Goal: Transaction & Acquisition: Purchase product/service

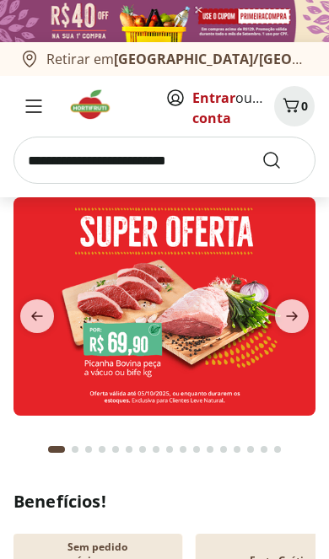
click at [314, 315] on button "next" at bounding box center [291, 316] width 47 height 34
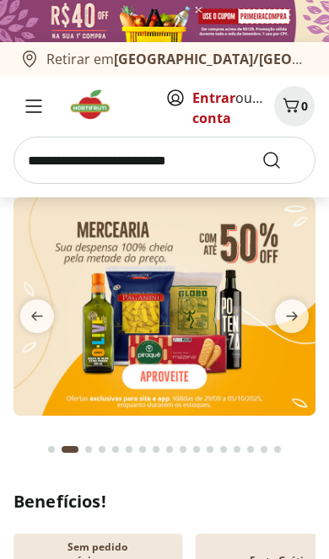
click at [314, 323] on button "next" at bounding box center [291, 316] width 47 height 34
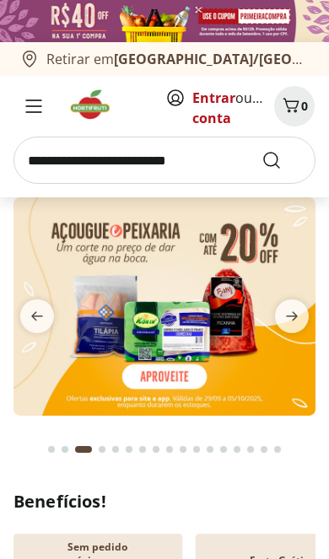
click at [314, 324] on button "next" at bounding box center [291, 316] width 47 height 34
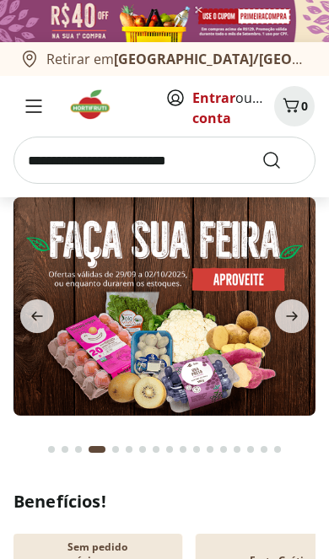
click at [307, 317] on span "next" at bounding box center [292, 316] width 34 height 34
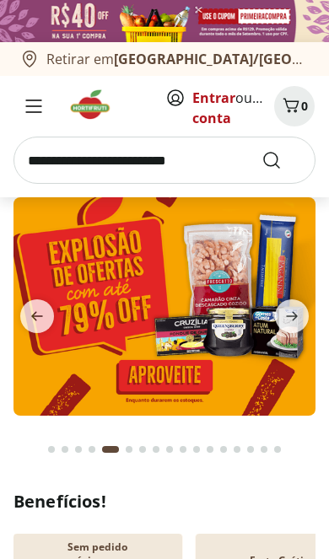
click at [302, 324] on span "next" at bounding box center [292, 316] width 34 height 34
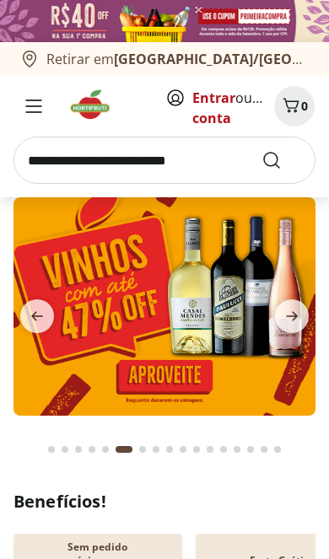
click at [304, 324] on span "next" at bounding box center [292, 316] width 34 height 34
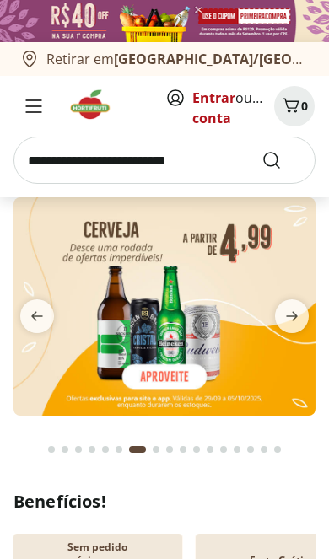
click at [302, 321] on span "next" at bounding box center [292, 316] width 34 height 34
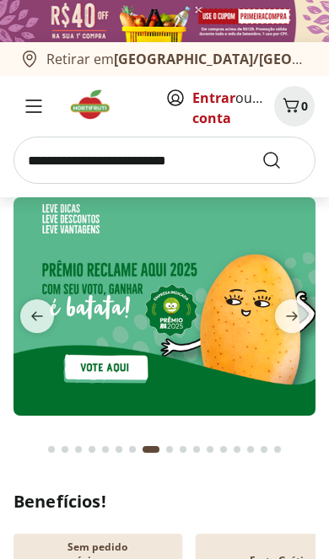
click at [301, 320] on icon "next" at bounding box center [291, 316] width 20 height 20
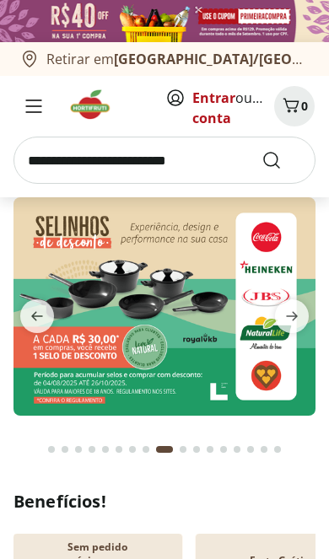
click at [302, 324] on span "next" at bounding box center [292, 316] width 34 height 34
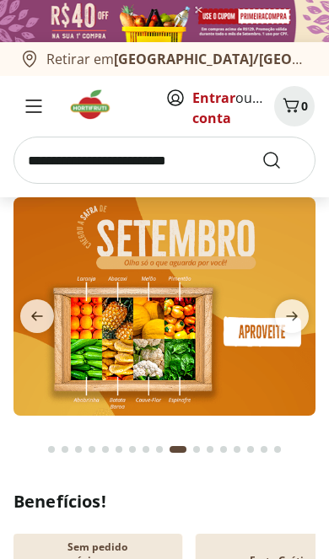
click at [292, 327] on span "next" at bounding box center [292, 316] width 34 height 34
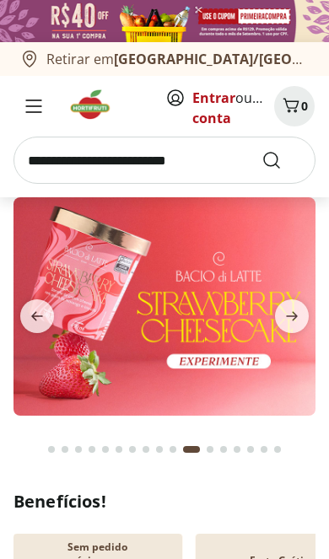
click at [301, 320] on icon "next" at bounding box center [291, 316] width 20 height 20
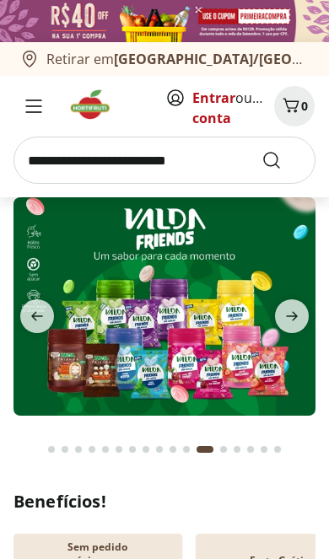
click at [295, 326] on icon "next" at bounding box center [291, 316] width 20 height 20
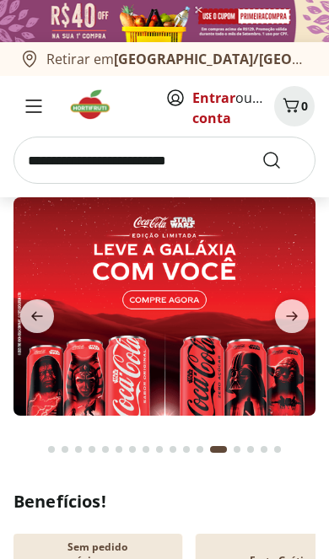
click at [301, 310] on icon "next" at bounding box center [291, 316] width 20 height 20
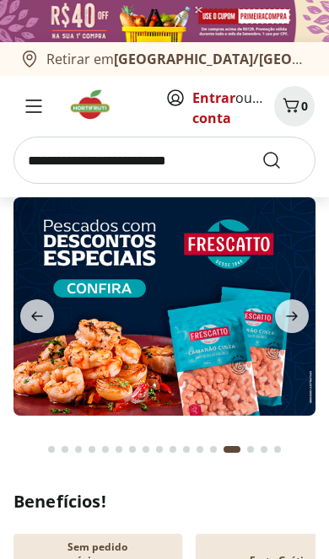
click at [297, 325] on icon "next" at bounding box center [291, 316] width 20 height 20
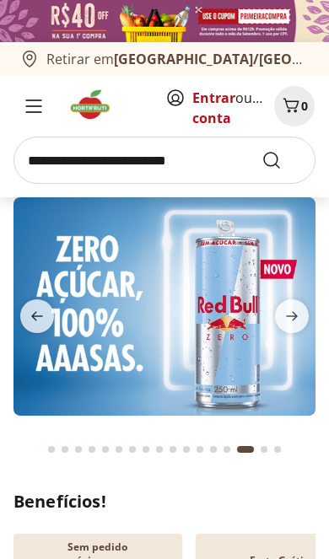
click at [297, 330] on span "next" at bounding box center [292, 316] width 34 height 34
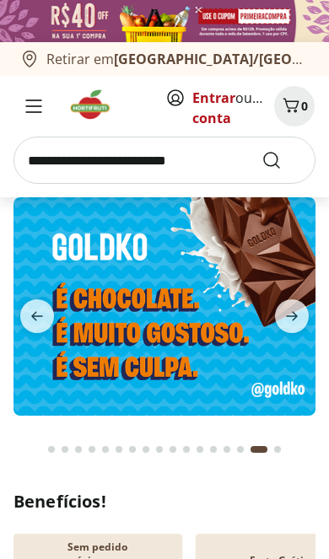
click at [296, 324] on icon "next" at bounding box center [291, 316] width 20 height 20
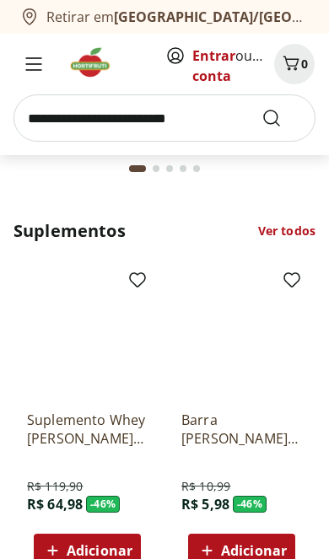
scroll to position [3157, 0]
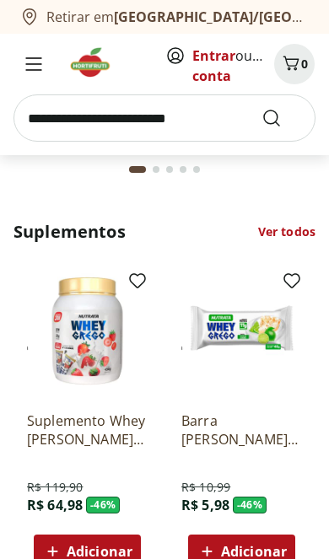
click at [101, 342] on img at bounding box center [87, 331] width 121 height 121
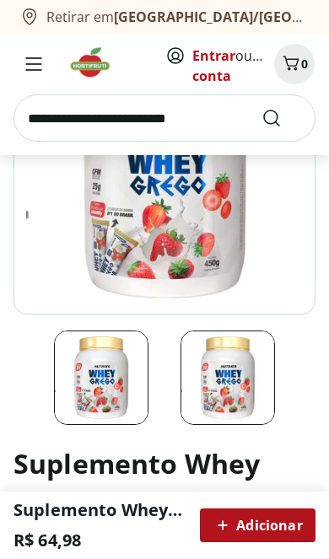
scroll to position [186, 0]
